Goal: Communication & Community: Answer question/provide support

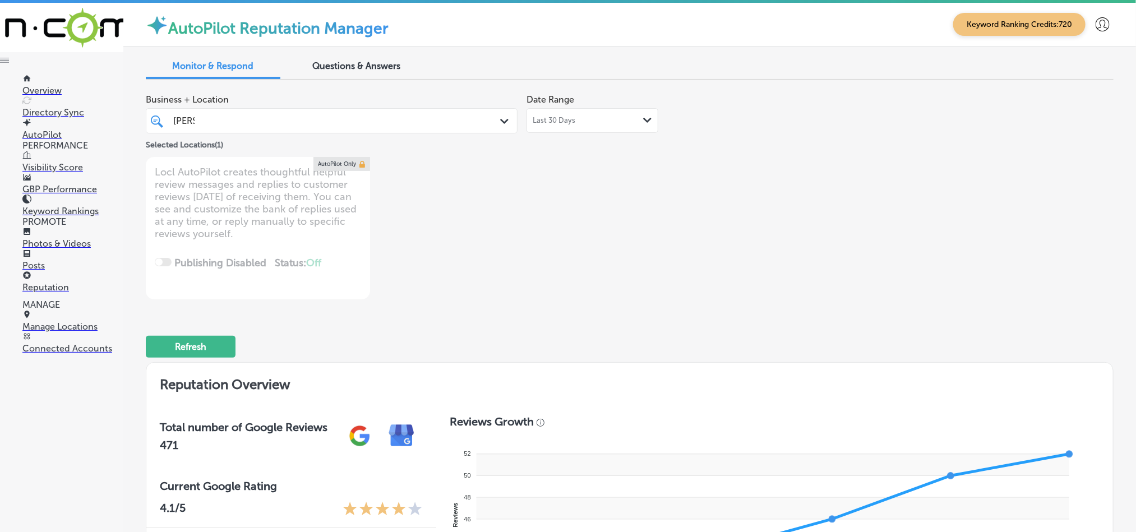
click at [261, 118] on div "[PERSON_NAME] [PERSON_NAME]" at bounding box center [315, 120] width 287 height 15
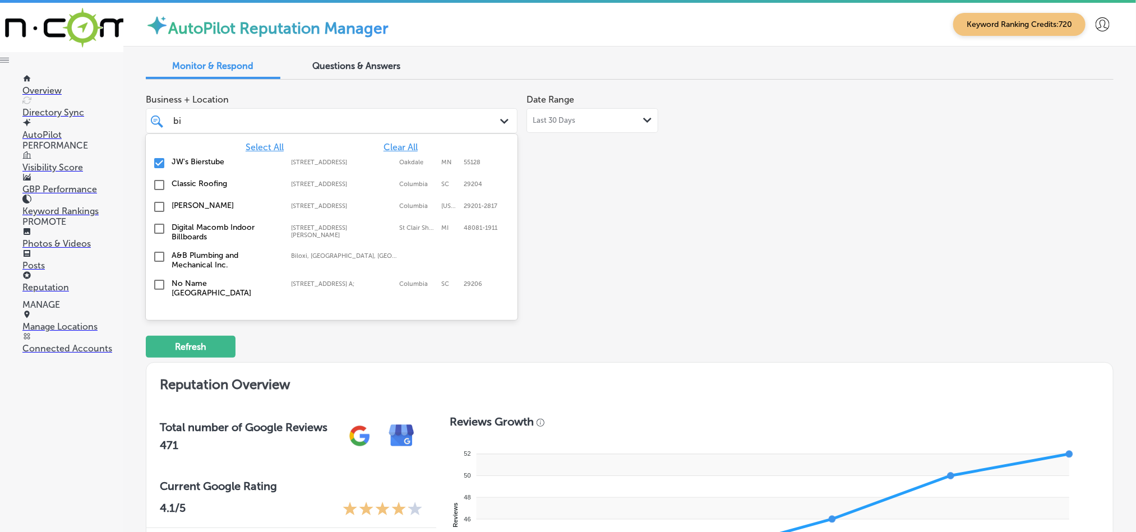
type input "b"
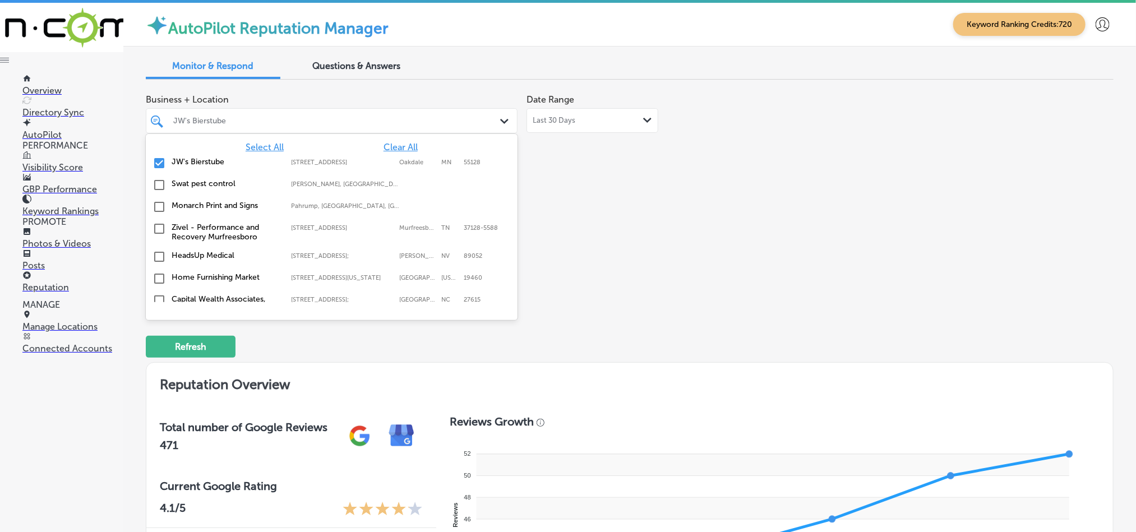
click at [154, 163] on input "checkbox" at bounding box center [158, 162] width 13 height 13
click at [226, 120] on div "JW's Bierstube" at bounding box center [337, 121] width 328 height 10
click at [265, 124] on div "JW's Bierstube" at bounding box center [337, 121] width 328 height 10
click at [346, 112] on div "JW's Bierstube" at bounding box center [332, 120] width 328 height 17
click at [284, 120] on div "JW's Bierstube" at bounding box center [337, 121] width 328 height 10
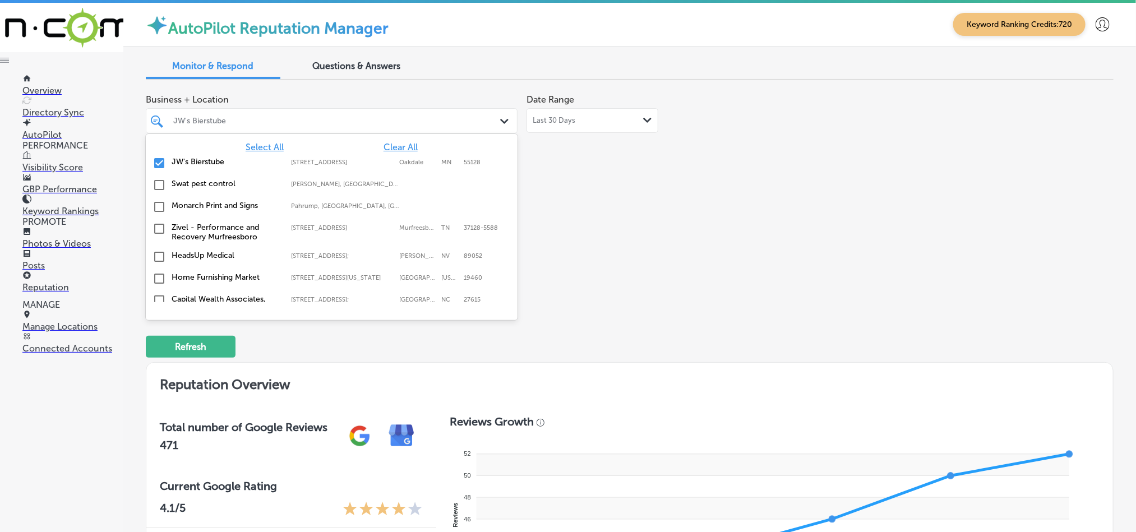
click at [172, 121] on div at bounding box center [315, 120] width 287 height 15
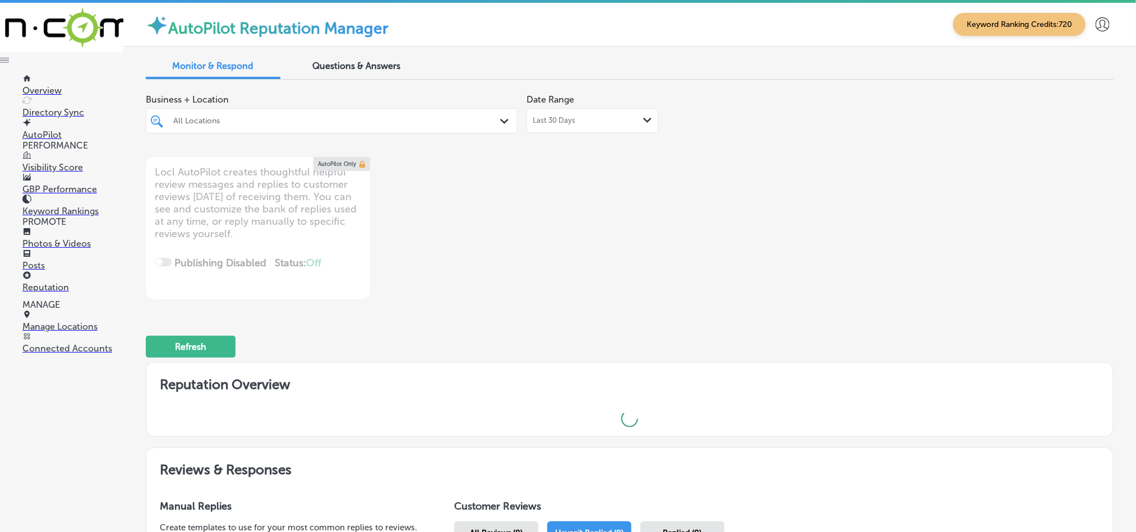
type textarea "x"
click at [198, 112] on div "All Locations" at bounding box center [332, 120] width 328 height 17
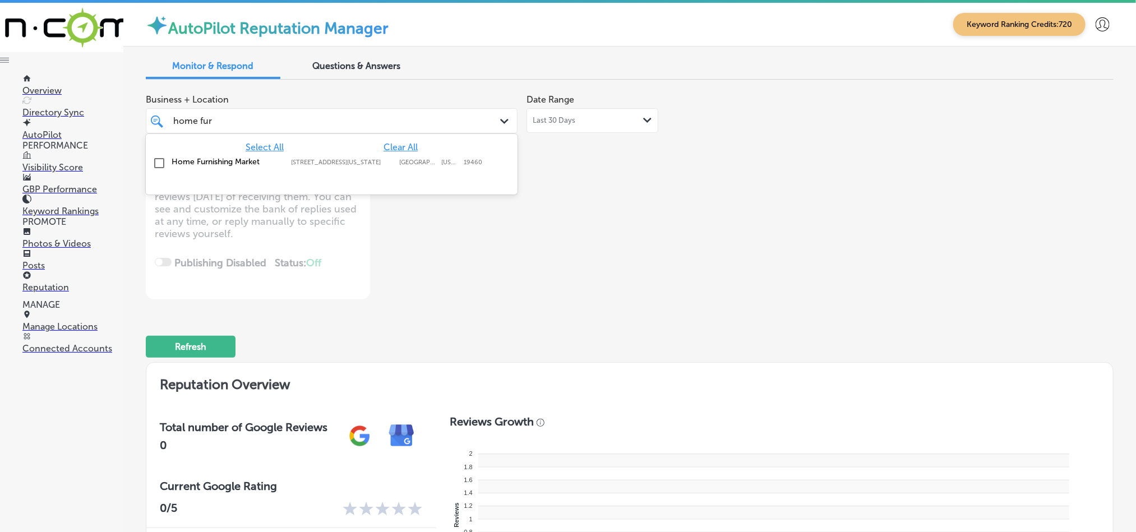
type input "home furni"
click at [156, 161] on input "checkbox" at bounding box center [158, 162] width 13 height 13
type textarea "x"
type input "home furni"
click at [716, 288] on div "Business + Location option [STREET_ADDRESS][US_STATE]. option [STREET_ADDRESS][…" at bounding box center [436, 194] width 581 height 211
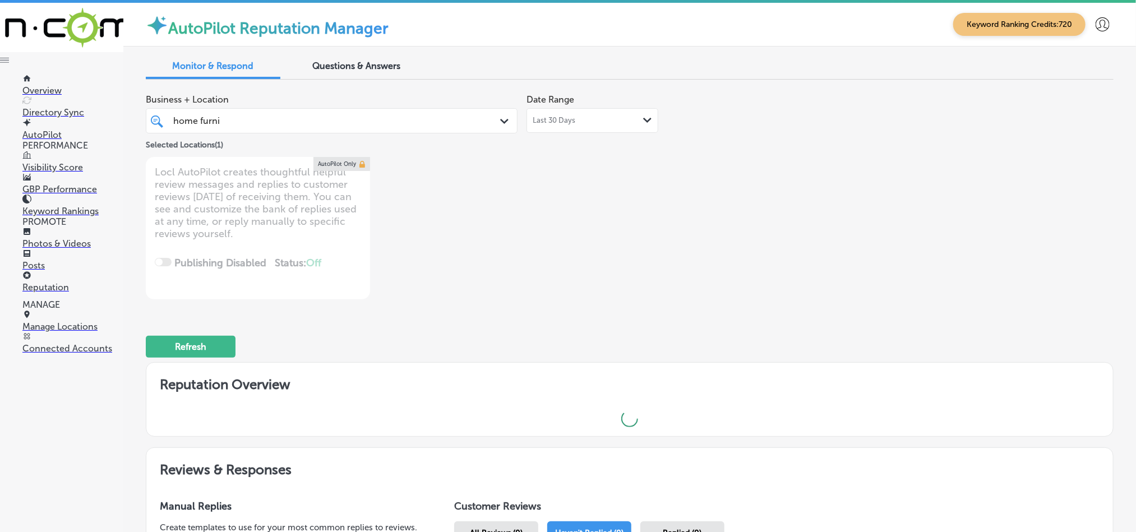
type textarea "x"
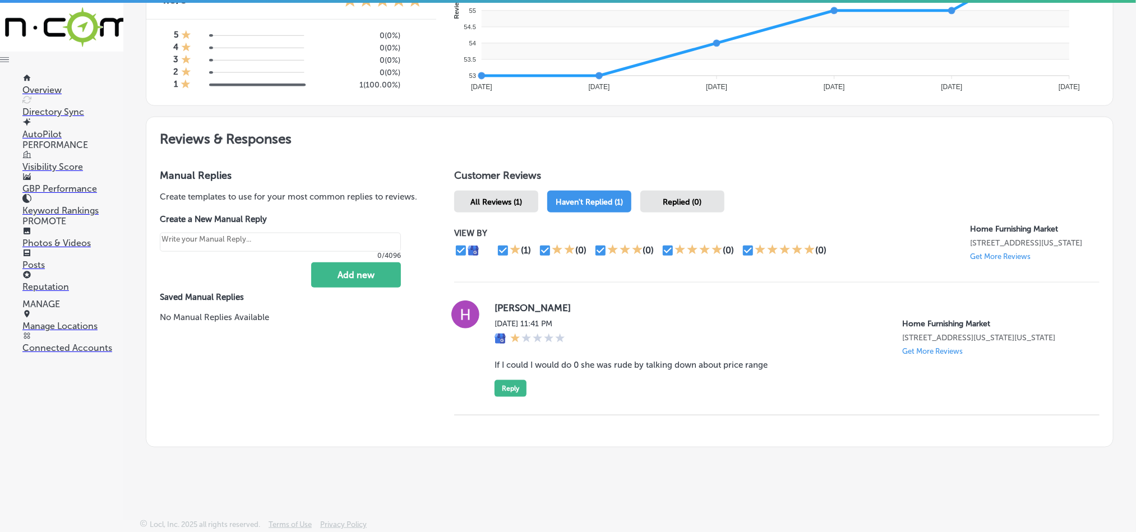
scroll to position [2, 0]
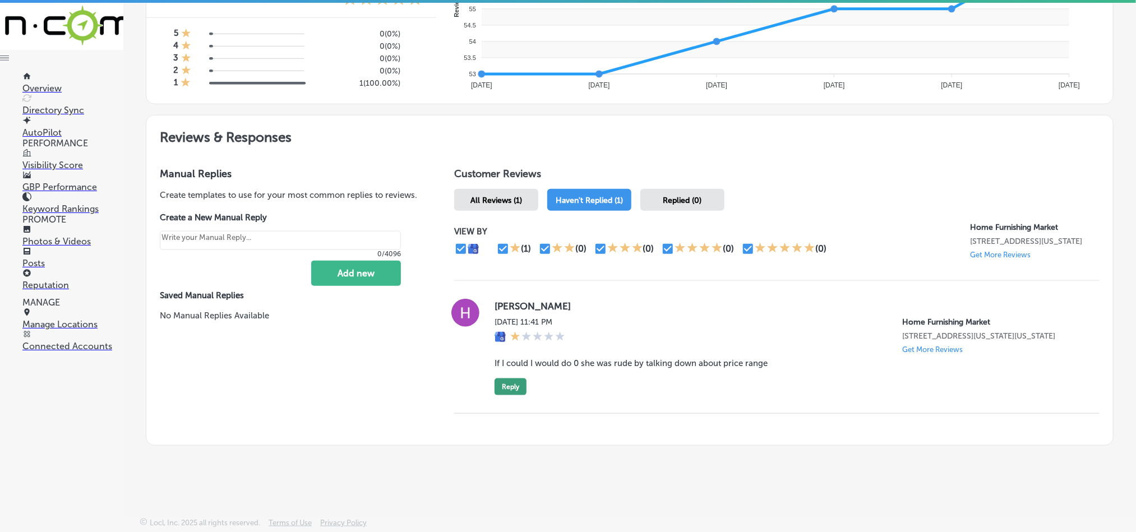
click at [508, 381] on button "Reply" at bounding box center [510, 386] width 32 height 17
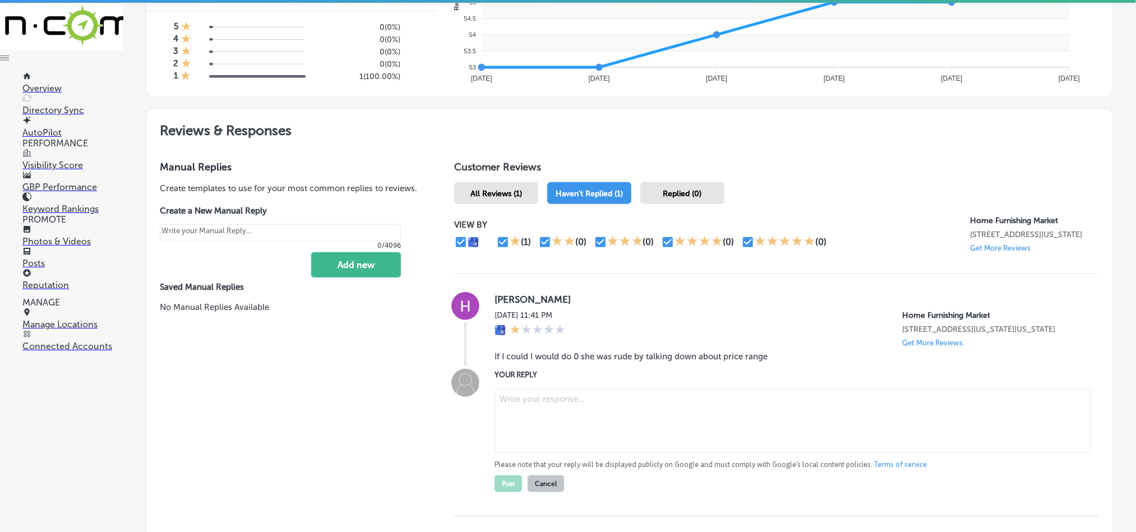
click at [567, 428] on textarea at bounding box center [792, 421] width 597 height 64
paste textarea "Thank you for sharing your feedback. We’re very sorry to hear that your experie…"
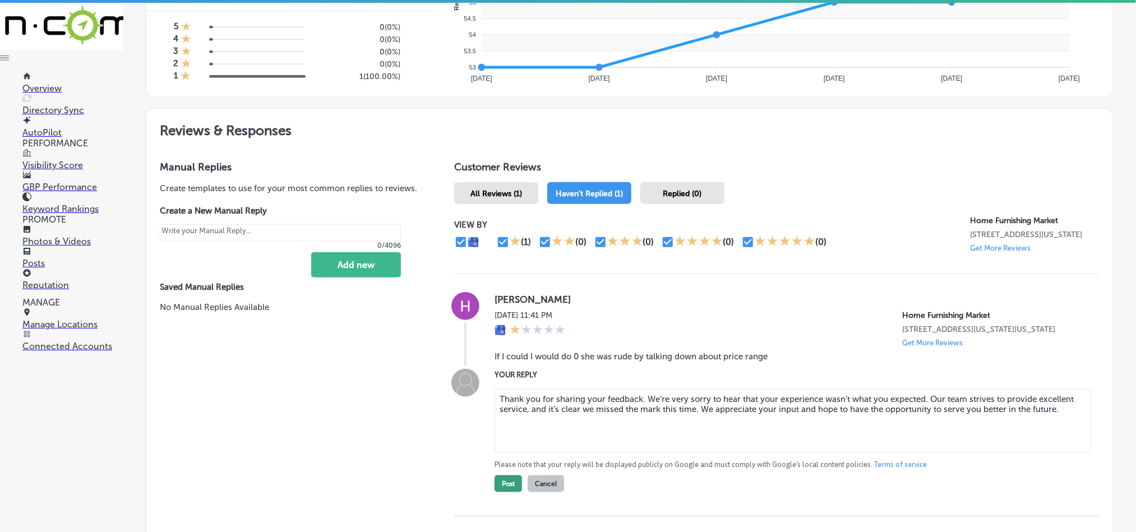
type textarea "Thank you for sharing your feedback. We’re very sorry to hear that your experie…"
click at [503, 486] on button "Post" at bounding box center [507, 483] width 27 height 17
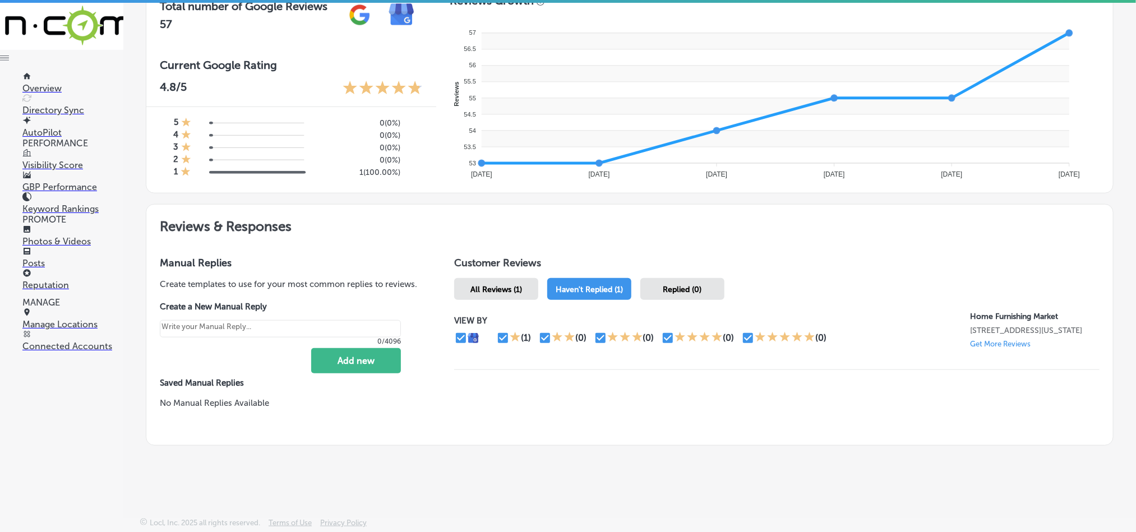
click at [488, 285] on span "All Reviews (1)" at bounding box center [496, 290] width 52 height 10
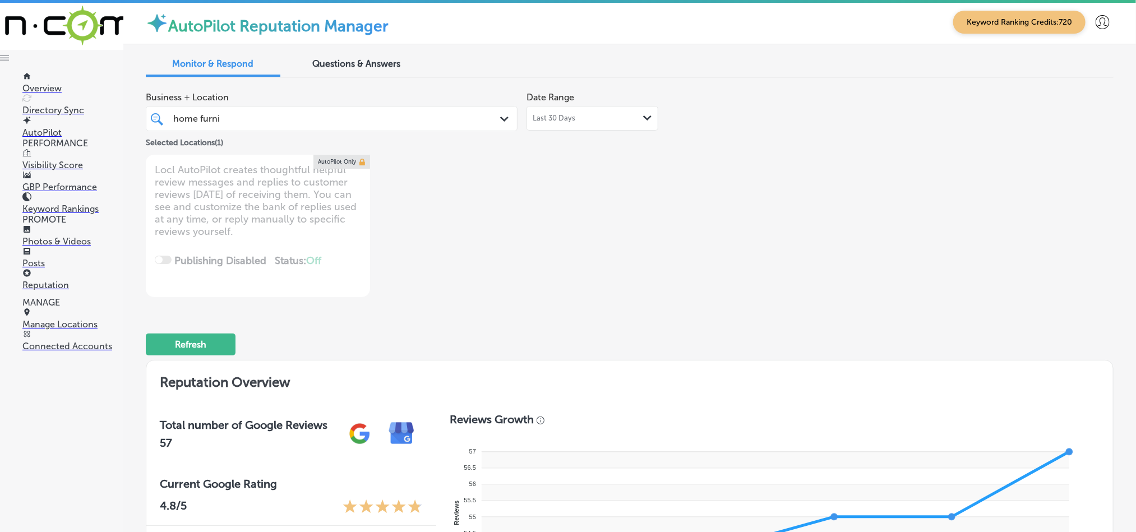
type textarea "x"
